Goal: Use online tool/utility: Utilize a website feature to perform a specific function

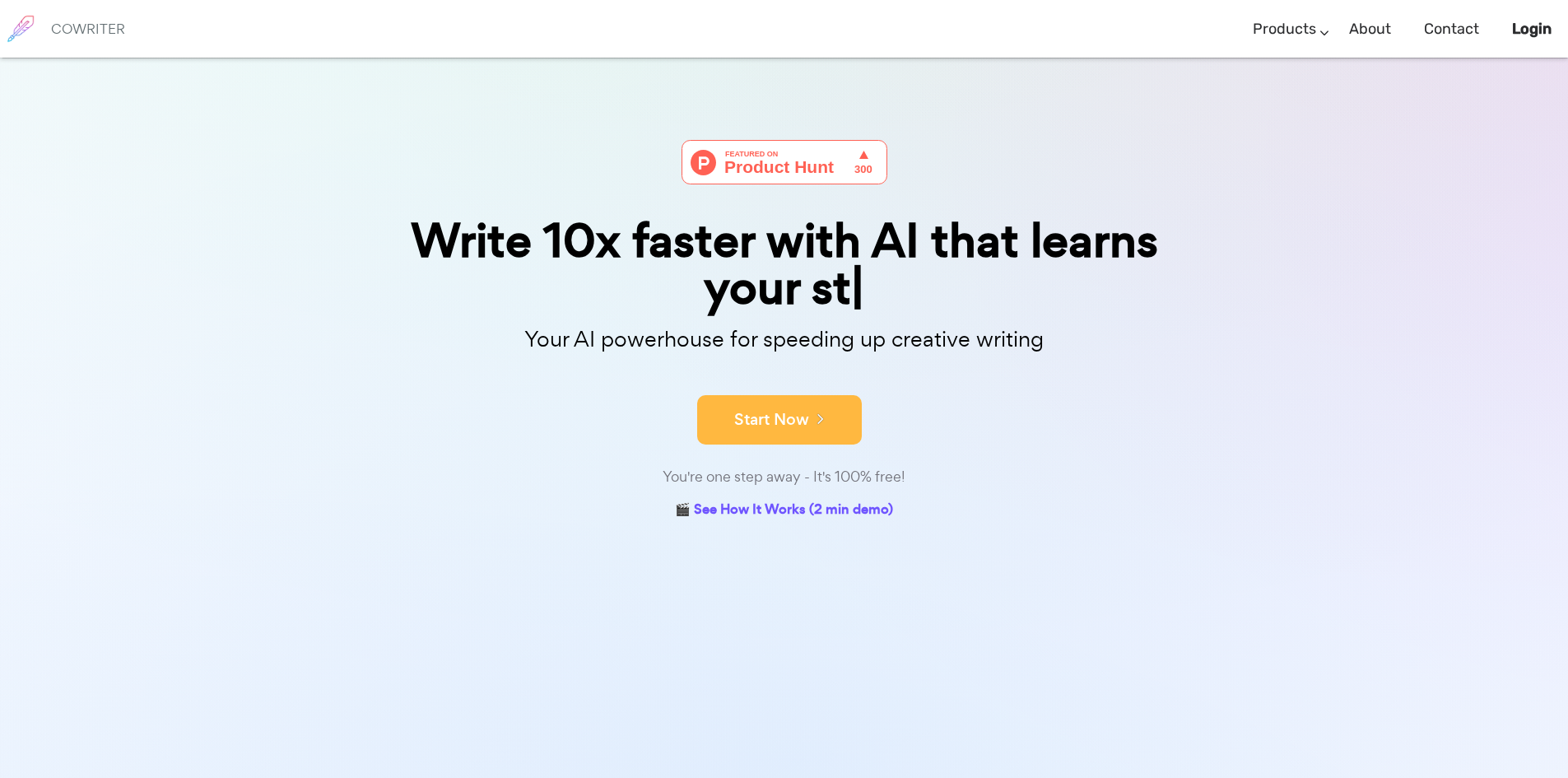
click at [754, 413] on button "Start Now" at bounding box center [779, 420] width 164 height 50
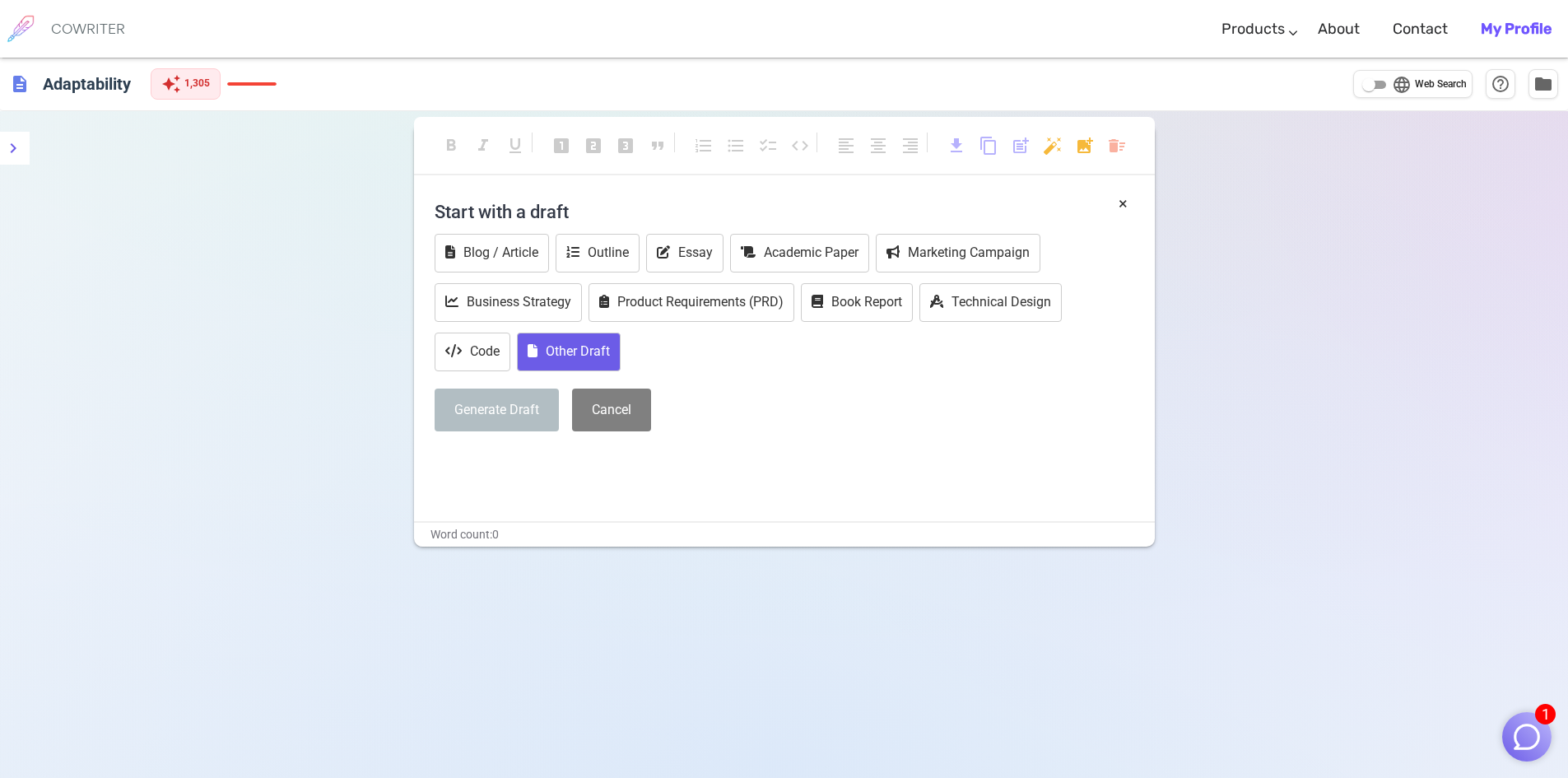
click at [586, 359] on button "Other Draft" at bounding box center [568, 352] width 104 height 39
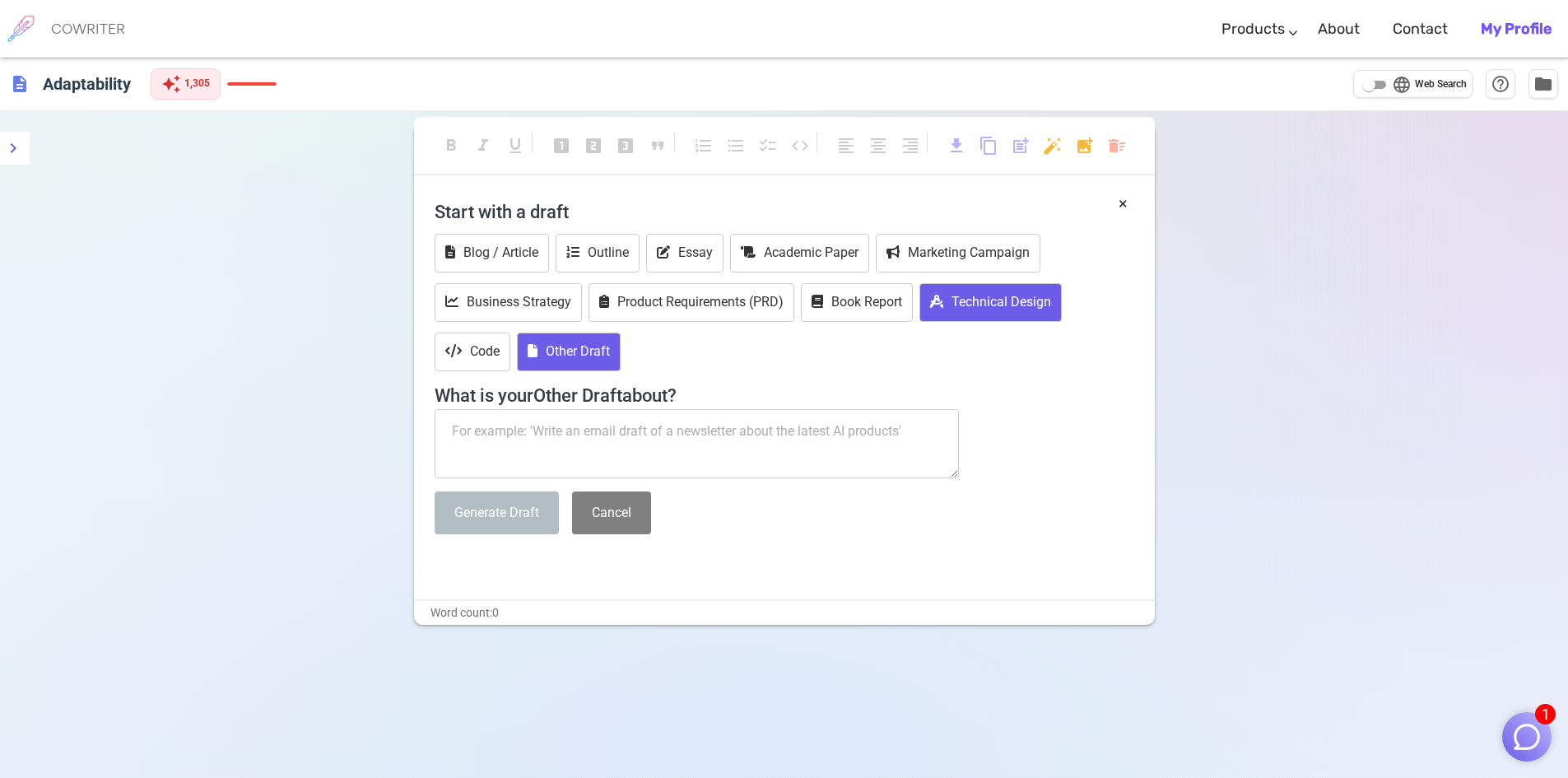
click at [957, 315] on button "Technical Design" at bounding box center [991, 302] width 143 height 39
click at [967, 309] on button "Technical Design" at bounding box center [991, 302] width 143 height 39
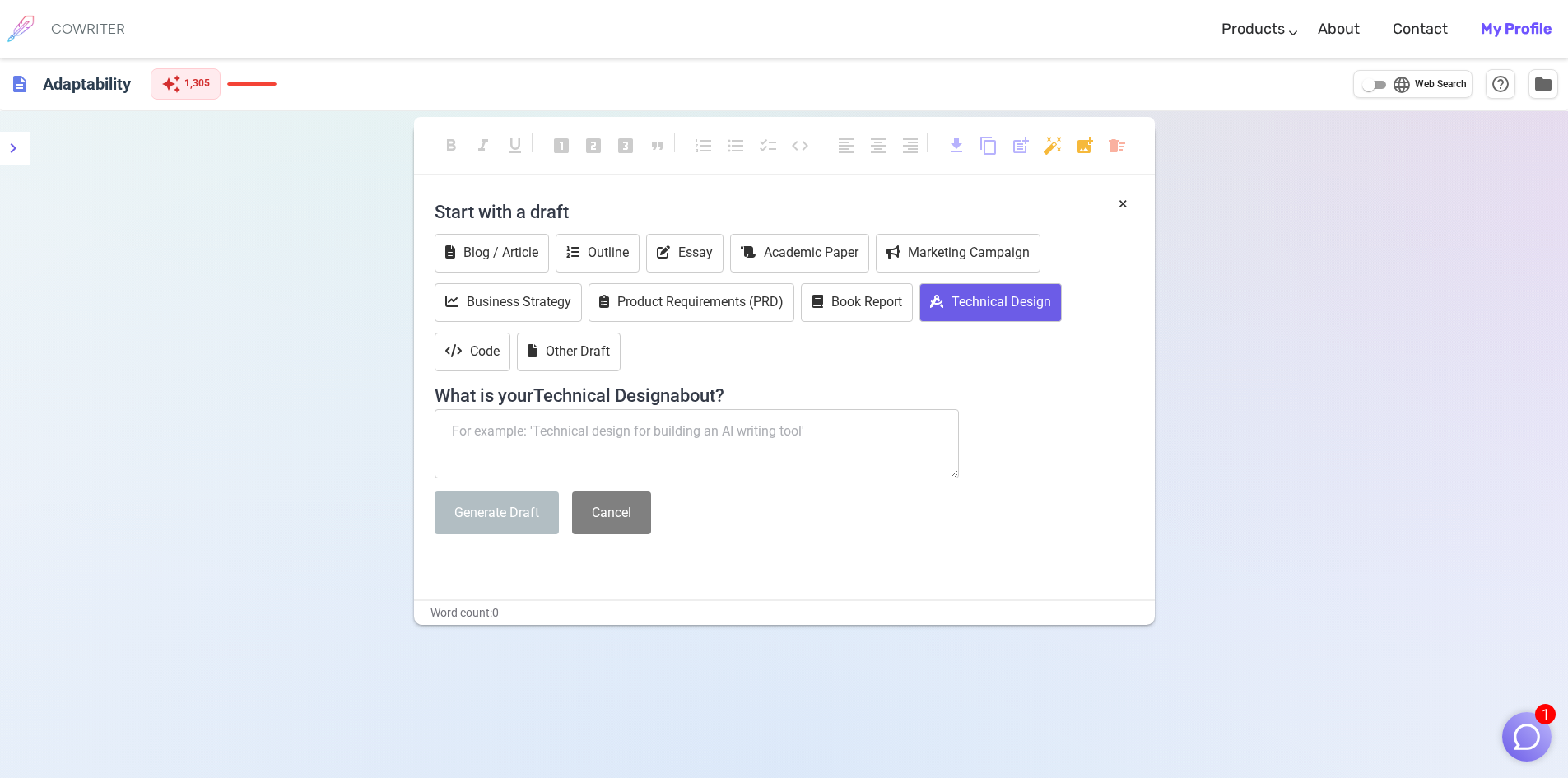
click at [967, 309] on button "Technical Design" at bounding box center [991, 302] width 143 height 39
click at [869, 313] on button "Book Report" at bounding box center [856, 302] width 112 height 39
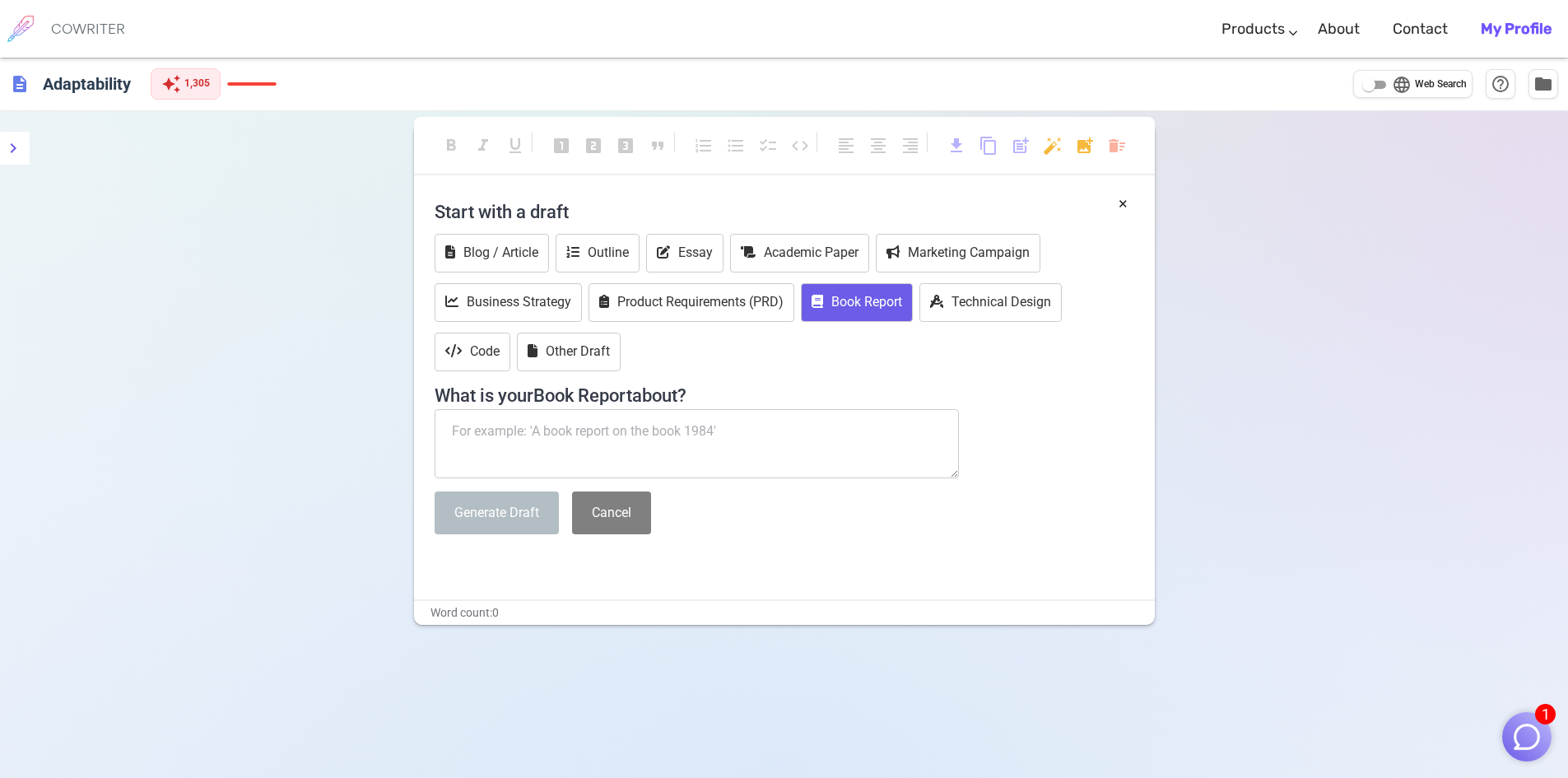
click at [783, 472] on textarea at bounding box center [697, 443] width 525 height 69
click at [826, 260] on button "Academic Paper" at bounding box center [800, 252] width 139 height 39
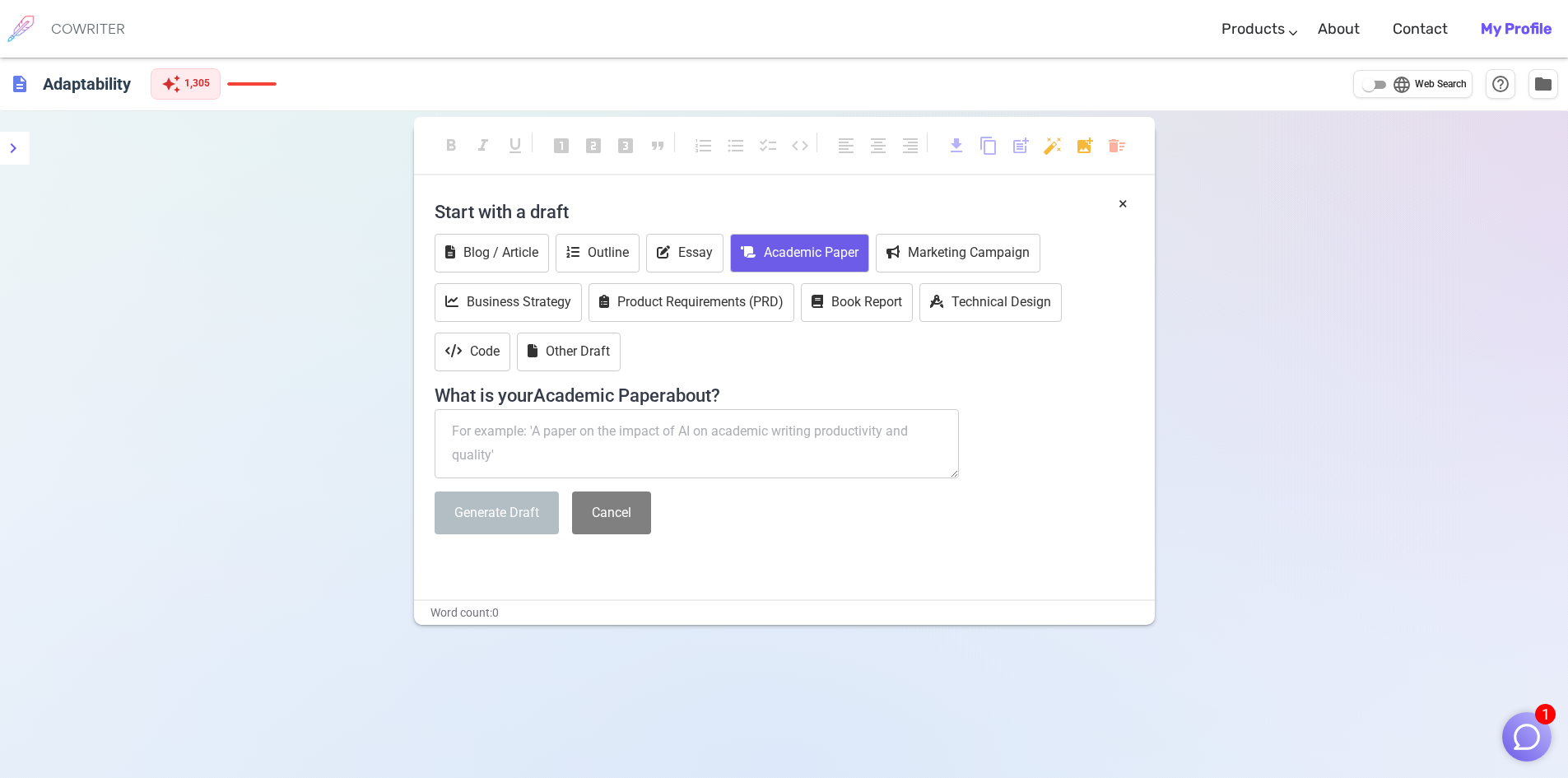
click at [725, 450] on textarea at bounding box center [697, 443] width 525 height 69
type textarea "Capstone Project"
click at [519, 520] on button "Generate Draft" at bounding box center [496, 514] width 124 height 44
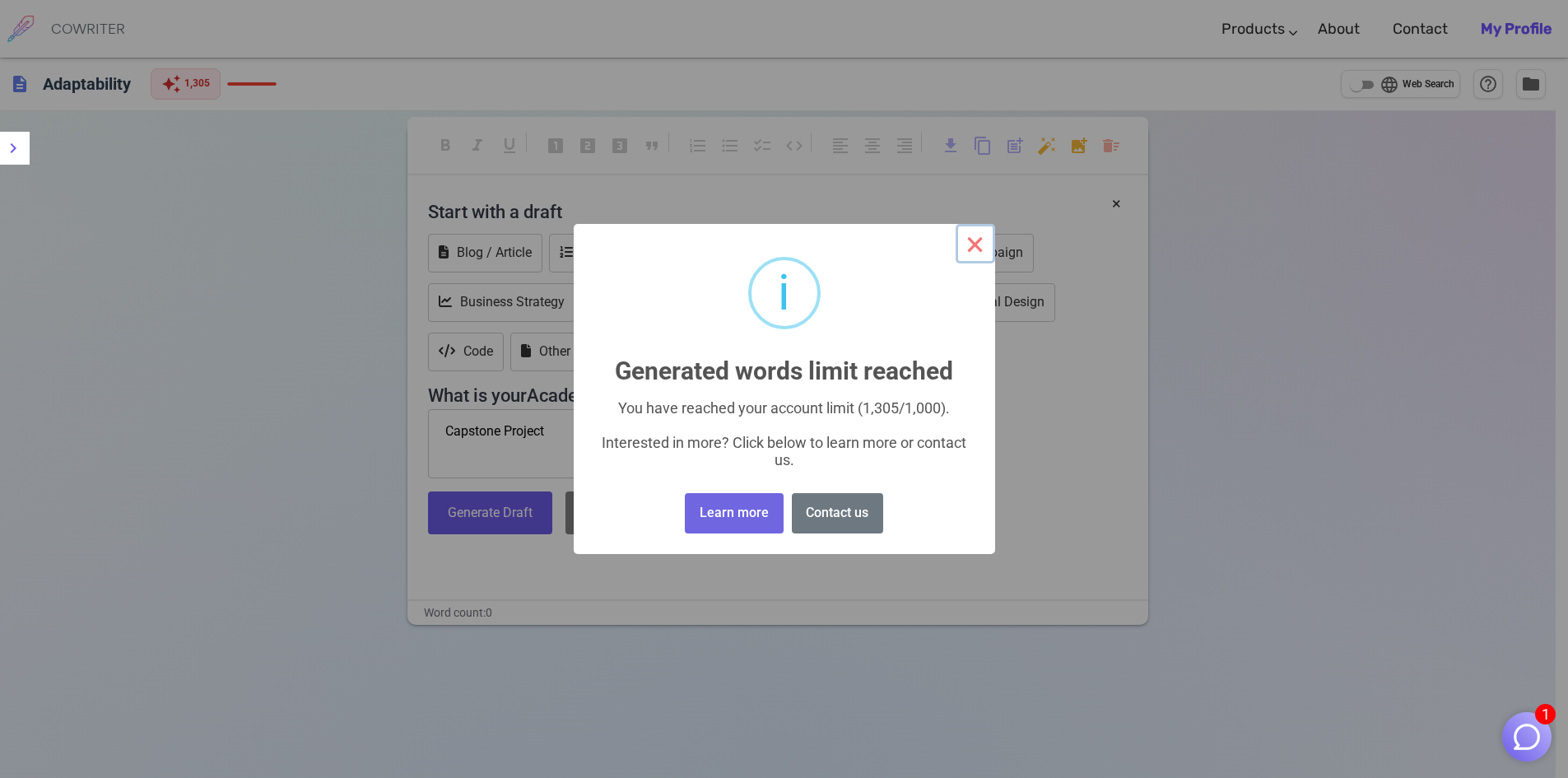
click at [979, 240] on button "×" at bounding box center [975, 244] width 39 height 39
